Goal: Task Accomplishment & Management: Complete application form

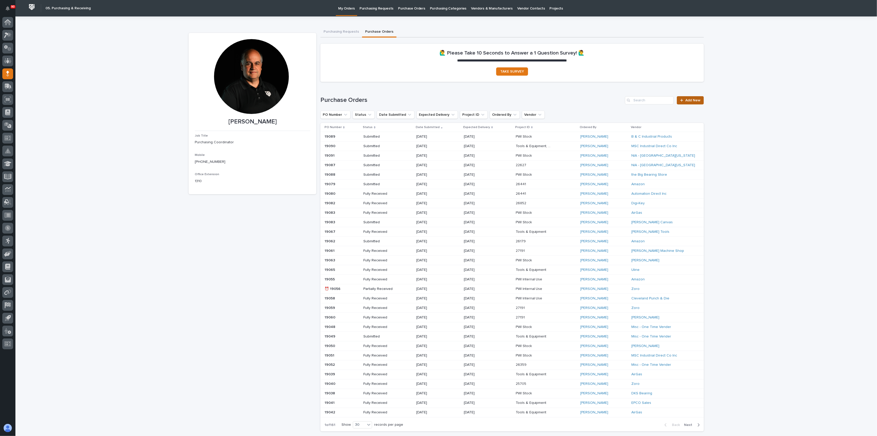
click at [689, 98] on link "Add New" at bounding box center [690, 100] width 27 height 8
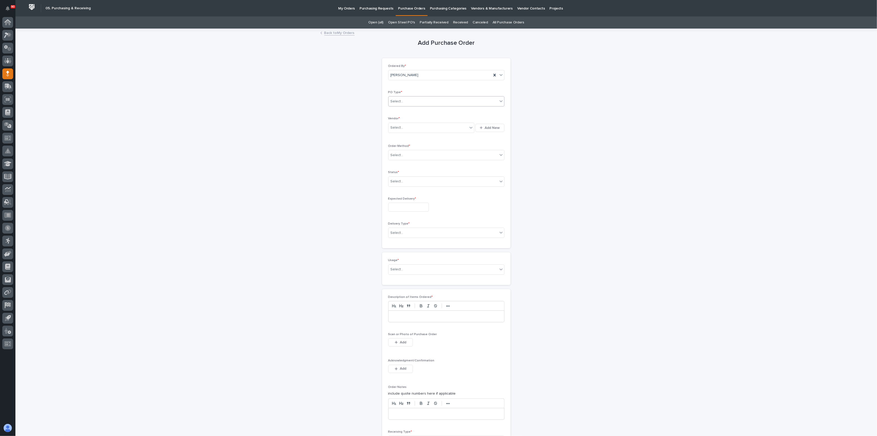
click at [426, 98] on div "Select..." at bounding box center [442, 101] width 109 height 8
click at [408, 116] on div "Paper" at bounding box center [444, 120] width 116 height 9
click at [413, 123] on div "Select..." at bounding box center [431, 128] width 86 height 10
type input "****"
click at [406, 135] on div "EPCO Sales" at bounding box center [429, 137] width 86 height 9
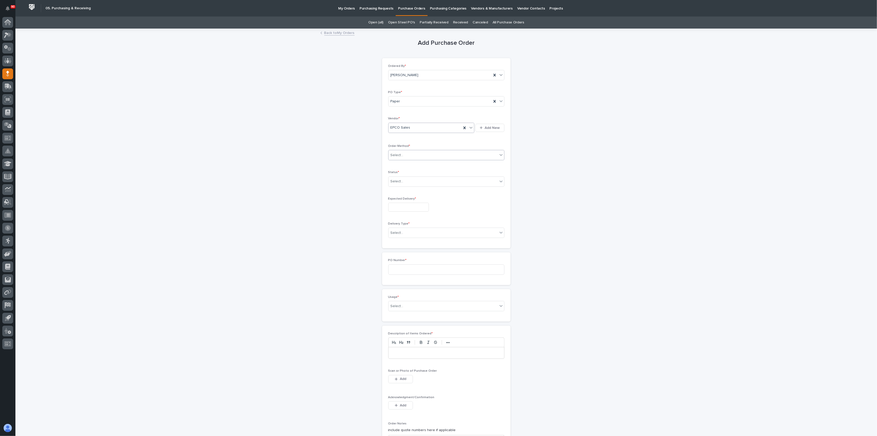
click at [408, 154] on div "Select..." at bounding box center [442, 155] width 109 height 8
click at [403, 171] on div "Email" at bounding box center [444, 173] width 116 height 9
click at [418, 179] on div "Select..." at bounding box center [442, 181] width 109 height 8
click at [405, 194] on div "Created" at bounding box center [444, 190] width 116 height 9
click at [407, 203] on input "text" at bounding box center [408, 206] width 41 height 9
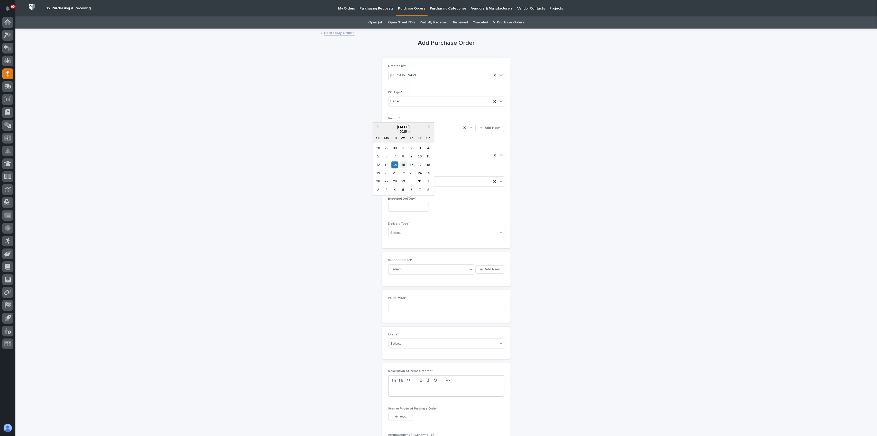
click at [402, 163] on div "15" at bounding box center [403, 164] width 7 height 7
type input "**********"
click at [418, 229] on div "Select..." at bounding box center [442, 232] width 109 height 8
click at [403, 238] on div "Deliver to PWI" at bounding box center [444, 241] width 116 height 9
click at [408, 266] on div "Select..." at bounding box center [427, 269] width 79 height 8
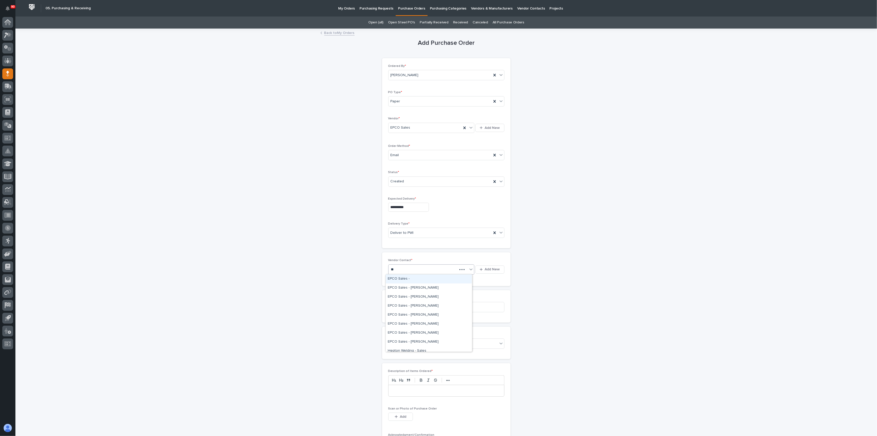
type input "***"
click at [408, 276] on div "EPCO Sales -" at bounding box center [429, 278] width 86 height 9
click at [405, 304] on input at bounding box center [446, 307] width 116 height 10
type input "19093"
click at [405, 340] on div "Select..." at bounding box center [442, 343] width 109 height 8
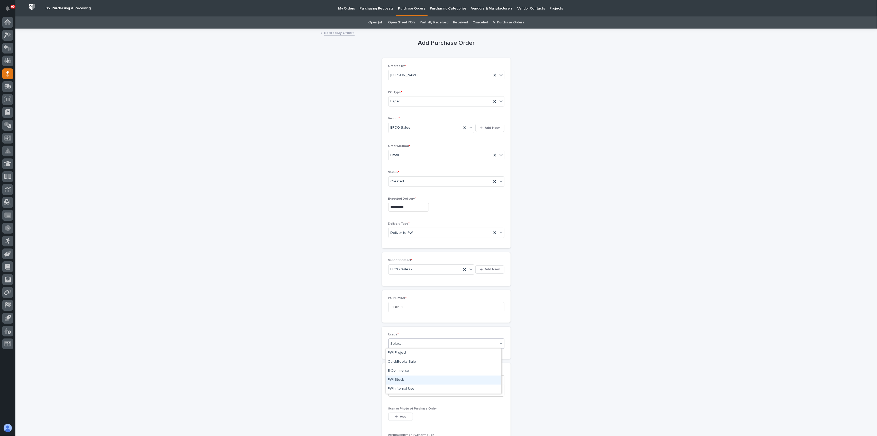
click at [400, 377] on div "PWI Stock" at bounding box center [444, 379] width 116 height 9
click at [410, 388] on p at bounding box center [446, 390] width 108 height 5
click at [400, 414] on span "Add" at bounding box center [403, 416] width 6 height 5
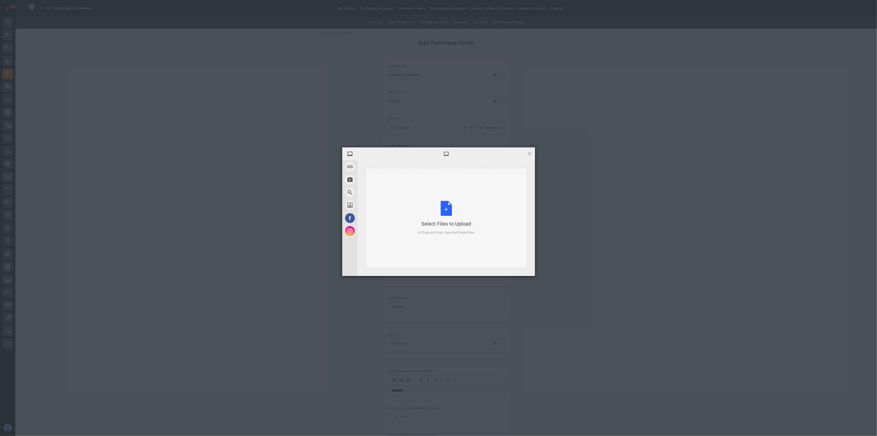
click at [446, 202] on div "Select Files to Upload or Drag and Drop, Copy and Paste Files" at bounding box center [446, 218] width 56 height 34
click at [519, 269] on span "Upload 1" at bounding box center [519, 269] width 10 height 4
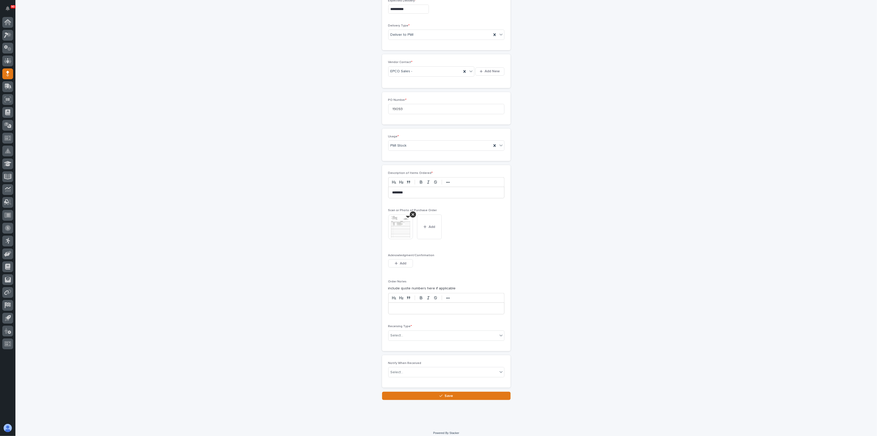
scroll to position [201, 0]
click at [411, 328] on div "Select..." at bounding box center [442, 331] width 109 height 8
drag, startPoint x: 409, startPoint y: 342, endPoint x: 394, endPoint y: 373, distance: 33.8
click at [394, 373] on div "Other" at bounding box center [444, 376] width 116 height 9
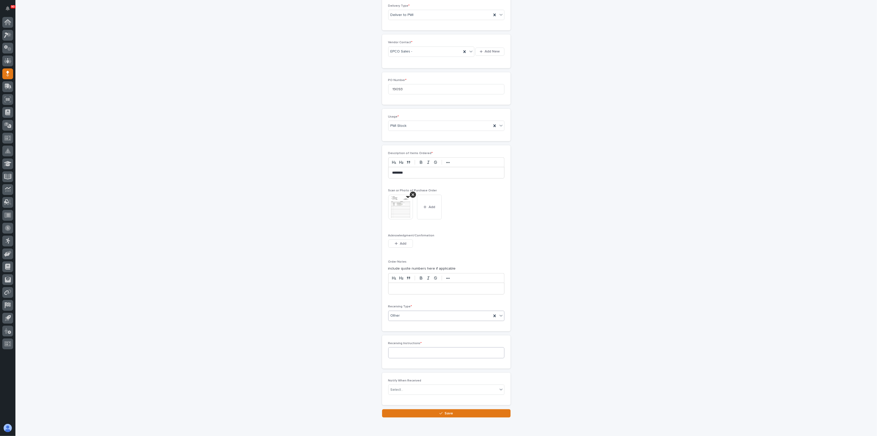
scroll to position [220, 0]
click at [417, 310] on div "Other" at bounding box center [439, 313] width 103 height 8
click at [399, 347] on div "Deliver to" at bounding box center [444, 349] width 116 height 9
click at [399, 346] on div "Select..." at bounding box center [442, 350] width 109 height 8
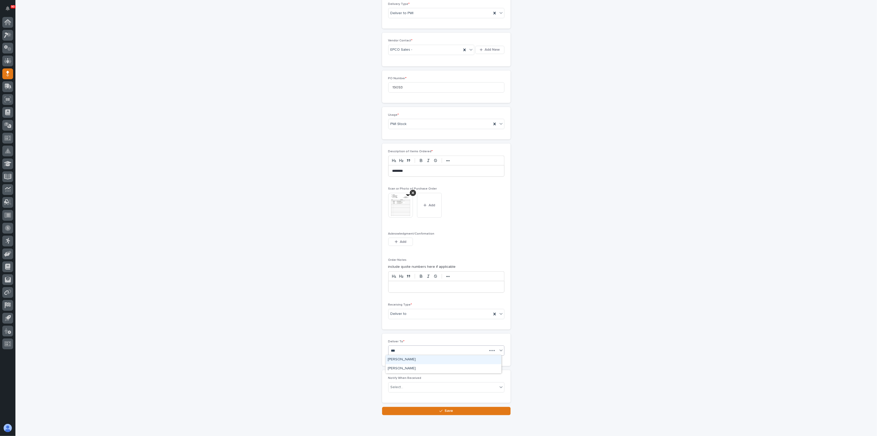
type input "****"
click at [395, 368] on div "[PERSON_NAME]" at bounding box center [444, 368] width 116 height 9
click at [426, 406] on button "Save" at bounding box center [446, 410] width 128 height 8
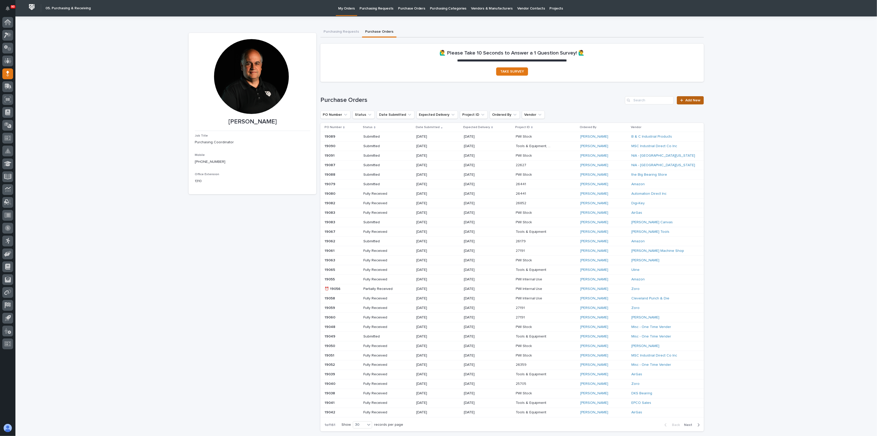
click at [687, 97] on link "Add New" at bounding box center [690, 100] width 27 height 8
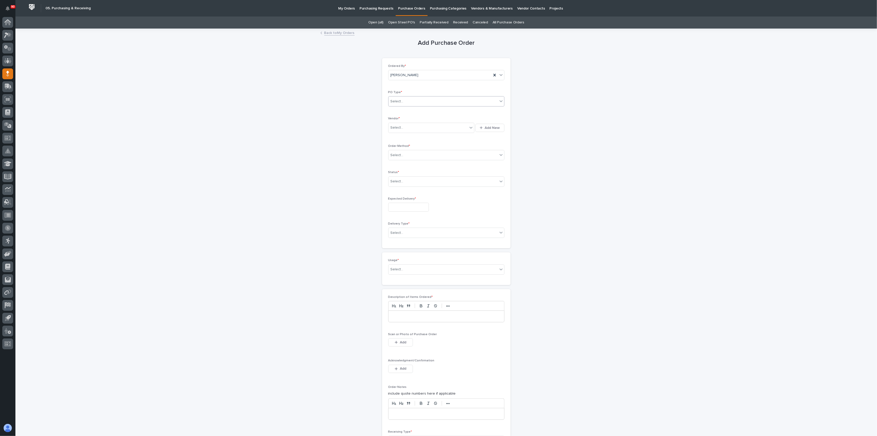
click at [427, 99] on div "Select..." at bounding box center [442, 101] width 109 height 8
click at [391, 119] on div "Paper" at bounding box center [444, 120] width 116 height 9
click at [416, 126] on div "Select..." at bounding box center [427, 127] width 79 height 8
type input "****"
click at [412, 134] on div "Progressive Power and Control" at bounding box center [429, 137] width 86 height 9
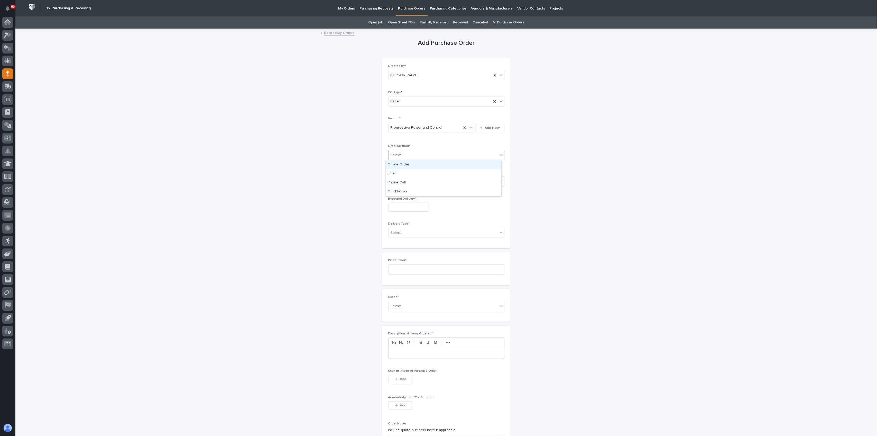
click at [410, 153] on div "Select..." at bounding box center [442, 155] width 109 height 8
click at [395, 171] on div "Email" at bounding box center [444, 173] width 116 height 9
click at [412, 179] on div "Select..." at bounding box center [442, 181] width 109 height 8
click at [400, 198] on div "Submitted" at bounding box center [444, 199] width 116 height 9
click at [405, 205] on input "text" at bounding box center [408, 206] width 41 height 9
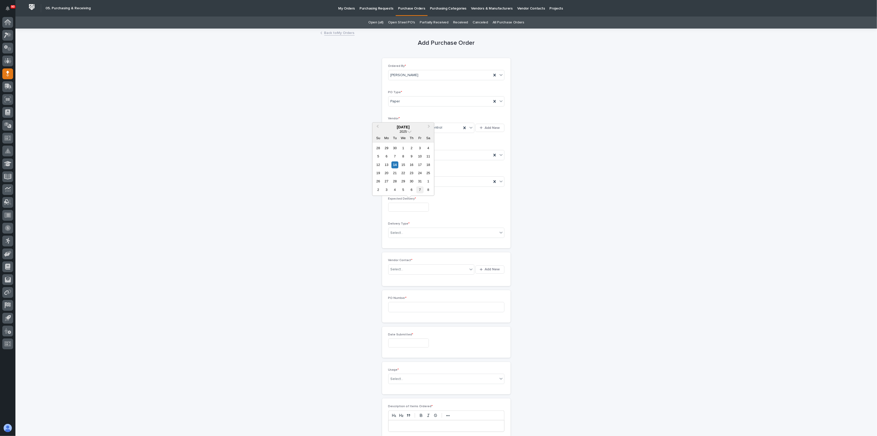
click at [417, 188] on div "7" at bounding box center [419, 189] width 7 height 7
type input "**********"
click at [405, 230] on div "Select..." at bounding box center [442, 232] width 109 height 8
click at [408, 239] on div "Deliver to PWI" at bounding box center [444, 241] width 116 height 9
click at [407, 265] on div "Select..." at bounding box center [427, 269] width 79 height 8
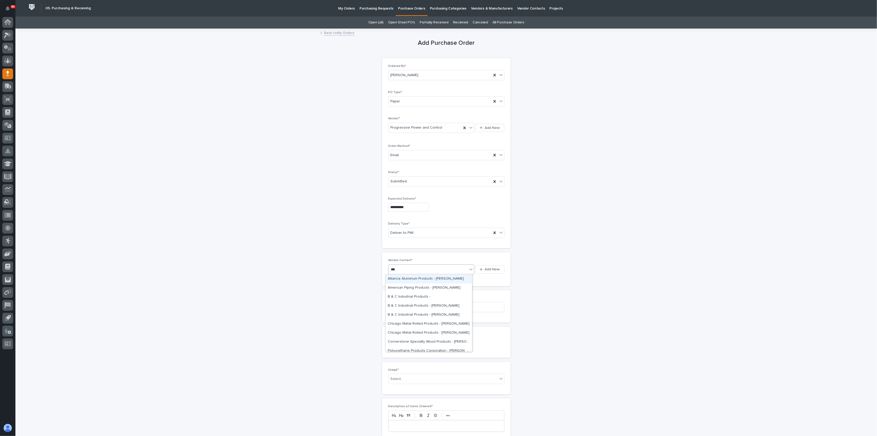
type input "****"
click at [413, 276] on div "Progressive Power and Control - [PERSON_NAME]" at bounding box center [429, 278] width 86 height 9
click at [406, 315] on input at bounding box center [446, 316] width 116 height 10
type input "19092"
click at [405, 349] on input "text" at bounding box center [408, 352] width 41 height 9
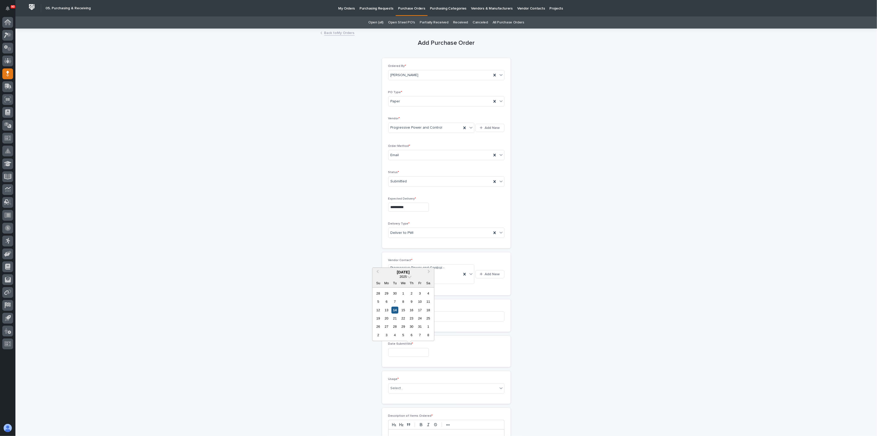
click at [395, 306] on div "14" at bounding box center [394, 309] width 7 height 7
type input "**********"
click at [420, 384] on div "Select..." at bounding box center [442, 388] width 109 height 8
click at [400, 422] on div "PWI Stock" at bounding box center [444, 424] width 116 height 9
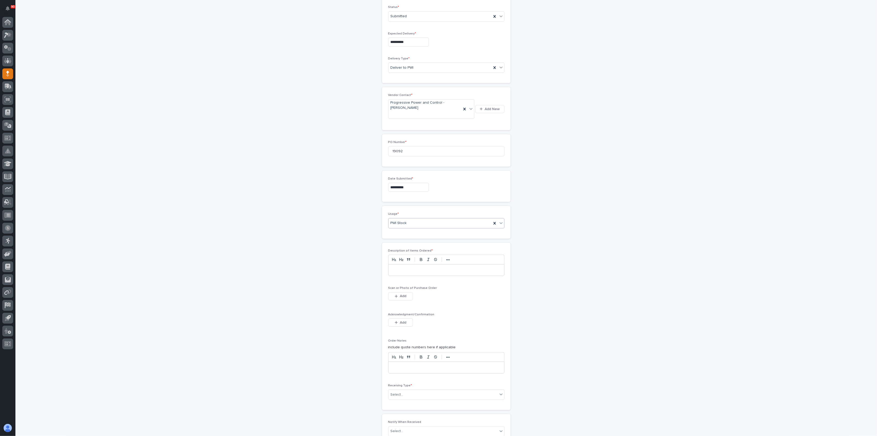
scroll to position [206, 0]
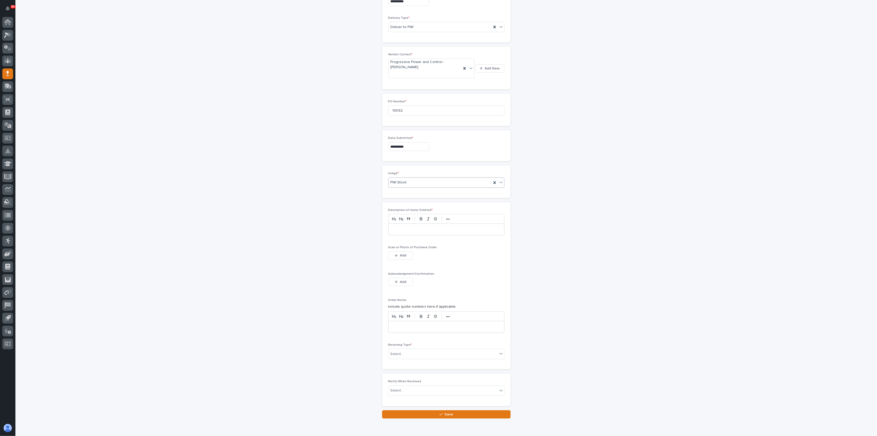
click at [398, 249] on div "Scan or Photo of Purchase Order This file cannot be opened Download File Add" at bounding box center [446, 255] width 116 height 20
click at [400, 253] on span "Add" at bounding box center [403, 255] width 6 height 5
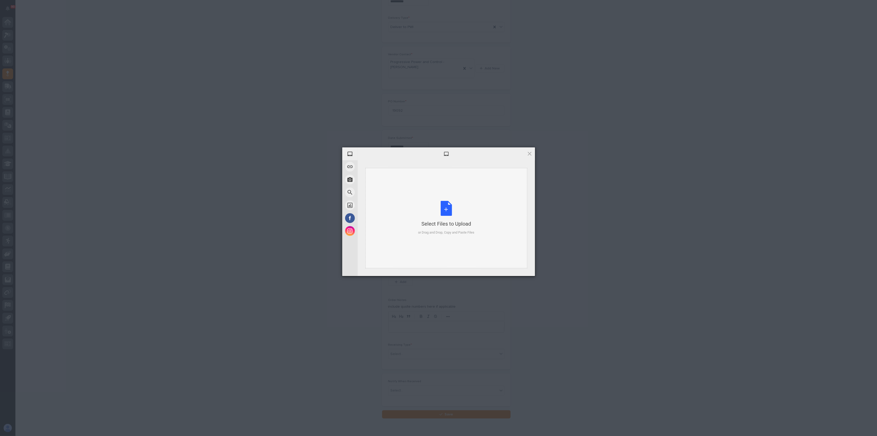
click at [444, 210] on div "Select Files to Upload or Drag and Drop, Copy and Paste Files" at bounding box center [446, 218] width 56 height 34
click at [518, 270] on span "Upload 1" at bounding box center [519, 269] width 10 height 4
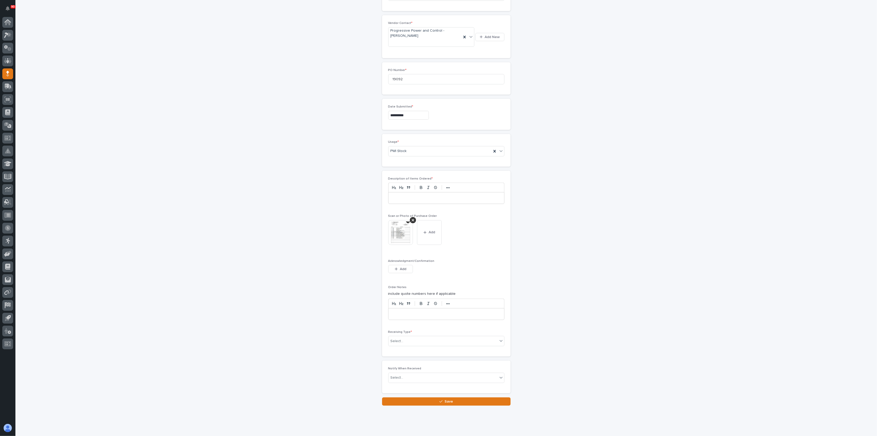
scroll to position [246, 0]
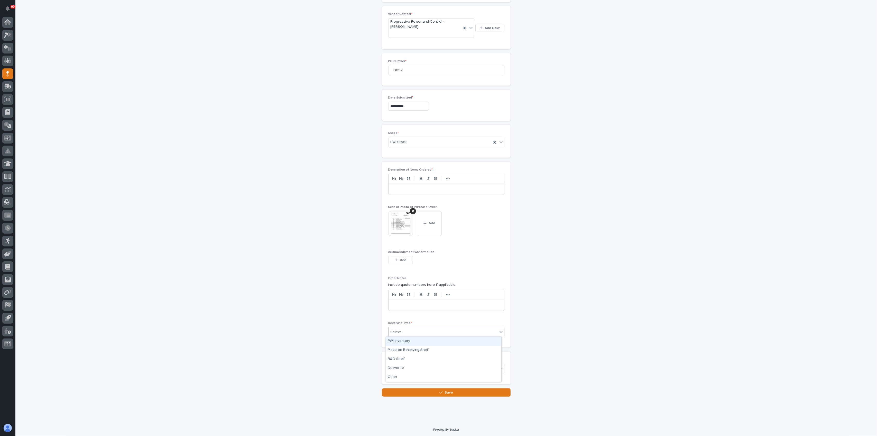
click at [415, 327] on div "Select..." at bounding box center [446, 332] width 116 height 10
click at [400, 366] on div "Deliver to" at bounding box center [444, 367] width 116 height 9
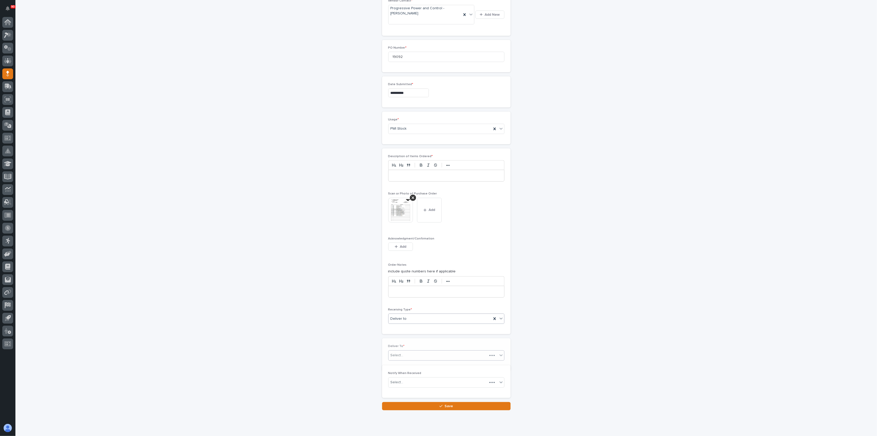
scroll to position [264, 0]
click at [418, 345] on div "Select..." at bounding box center [446, 350] width 116 height 10
type input "******"
click at [427, 365] on div "[PERSON_NAME]" at bounding box center [444, 368] width 116 height 9
click at [450, 408] on span "Save" at bounding box center [449, 410] width 8 height 5
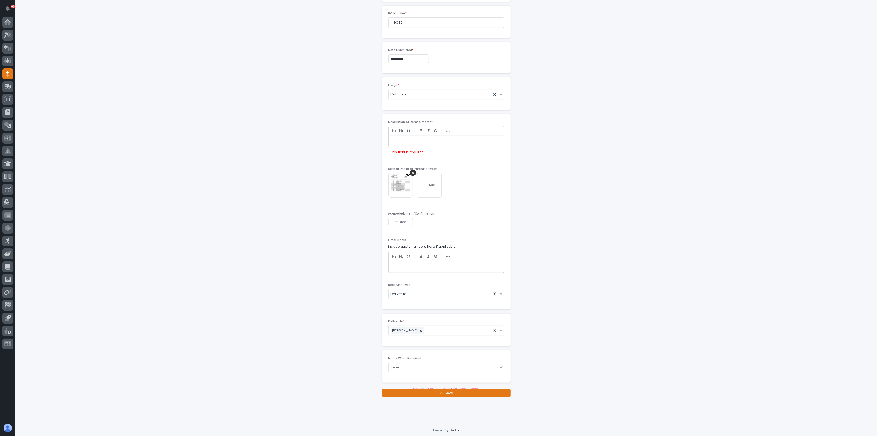
scroll to position [295, 0]
click at [410, 134] on div at bounding box center [446, 139] width 116 height 11
click at [449, 391] on span "Save" at bounding box center [449, 392] width 8 height 5
